Goal: Task Accomplishment & Management: Manage account settings

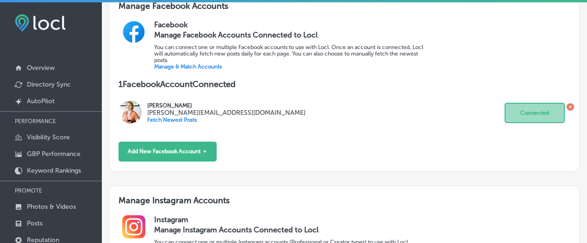
scroll to position [108, 0]
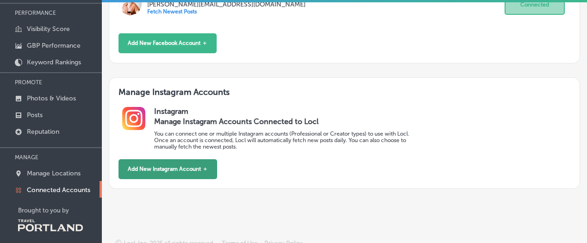
click at [170, 164] on button "Add New Instagram Account ＋" at bounding box center [168, 169] width 99 height 20
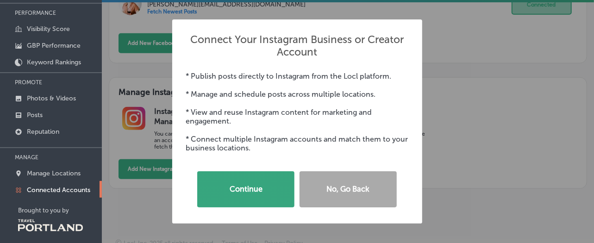
click at [270, 179] on button "Continue" at bounding box center [245, 189] width 97 height 36
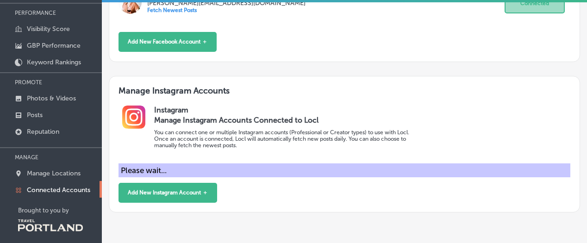
scroll to position [0, 0]
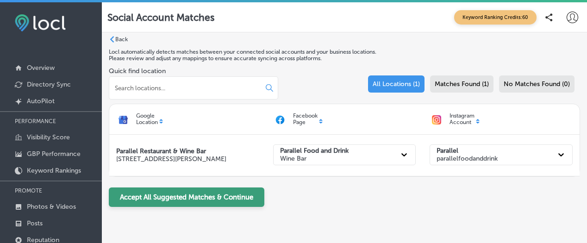
click at [179, 197] on button "Accept All Suggested Matches & Continue" at bounding box center [187, 197] width 156 height 19
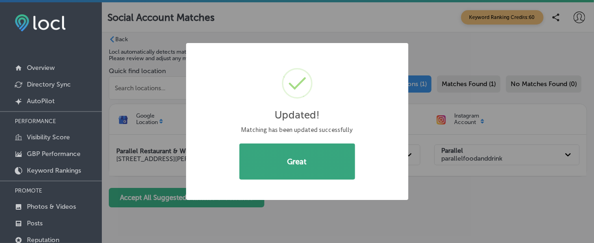
click at [315, 164] on button "Great" at bounding box center [297, 162] width 116 height 36
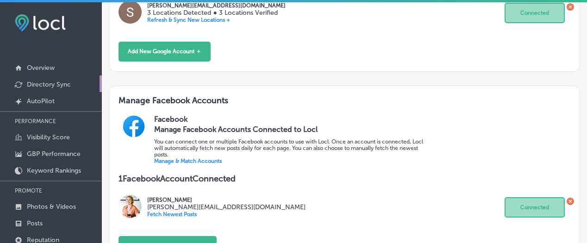
scroll to position [166, 0]
